Goal: Use online tool/utility

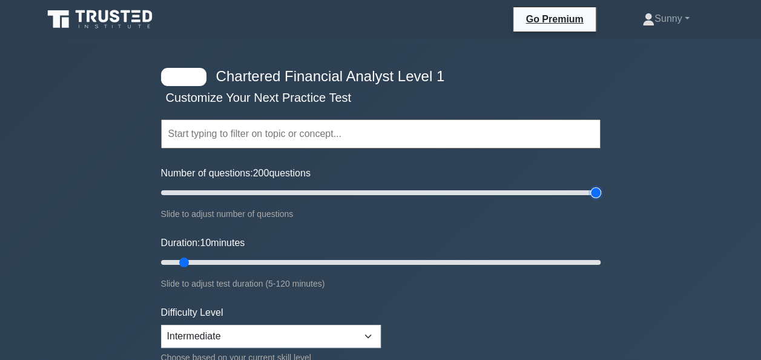
drag, startPoint x: 180, startPoint y: 193, endPoint x: 615, endPoint y: 191, distance: 435.3
type input "200"
click at [601, 191] on input "Number of questions: 200 questions" at bounding box center [381, 192] width 440 height 15
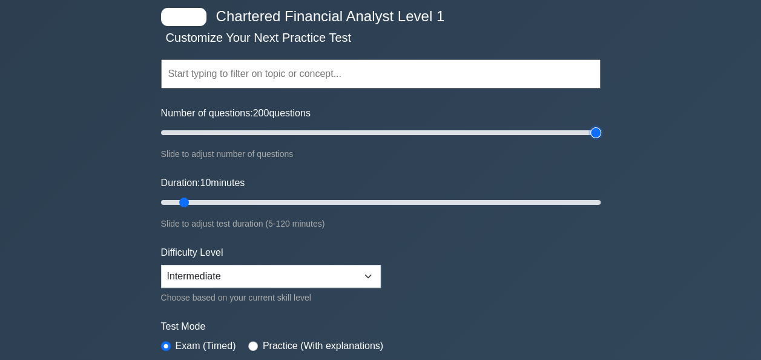
scroll to position [61, 0]
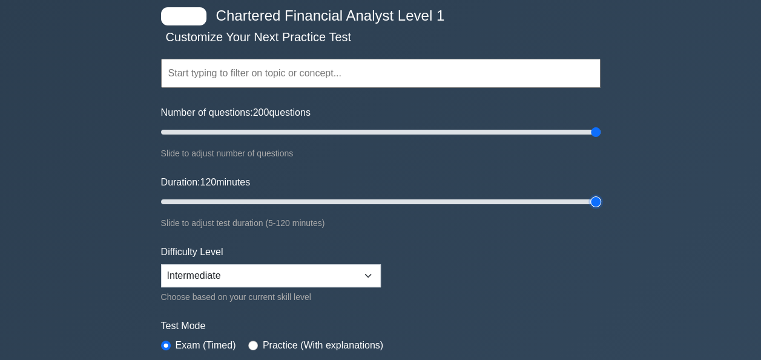
drag, startPoint x: 184, startPoint y: 196, endPoint x: 647, endPoint y: 196, distance: 462.5
type input "120"
click at [601, 196] on input "Duration: 120 minutes" at bounding box center [381, 201] width 440 height 15
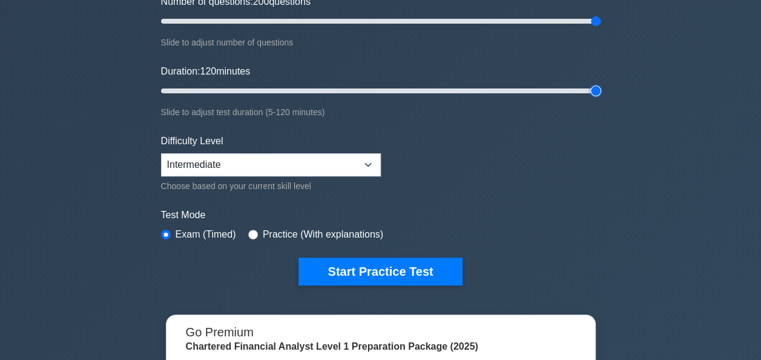
scroll to position [182, 0]
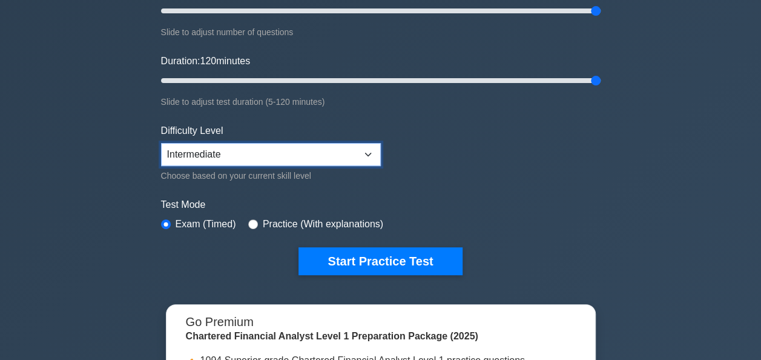
click at [248, 147] on select "Beginner Intermediate Expert" at bounding box center [271, 154] width 220 height 23
select select "expert"
click at [161, 143] on select "Beginner Intermediate Expert" at bounding box center [271, 154] width 220 height 23
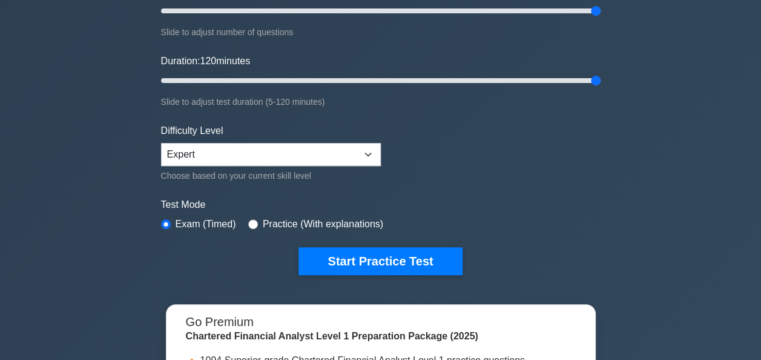
click at [304, 219] on label "Practice (With explanations)" at bounding box center [323, 224] width 120 height 15
click at [252, 219] on input "radio" at bounding box center [253, 224] width 10 height 10
radio input "true"
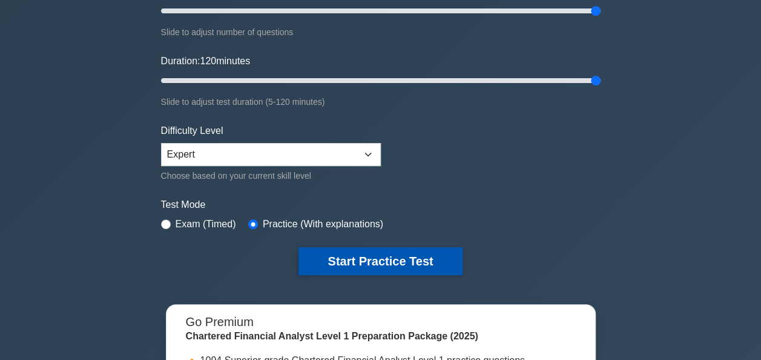
click at [353, 253] on button "Start Practice Test" at bounding box center [379, 261] width 163 height 28
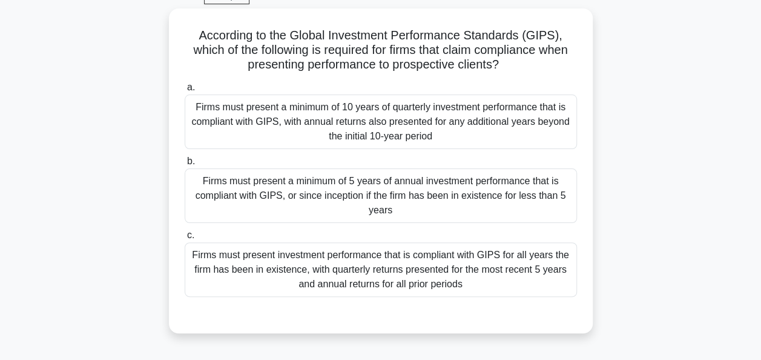
scroll to position [61, 0]
